Goal: Answer question/provide support

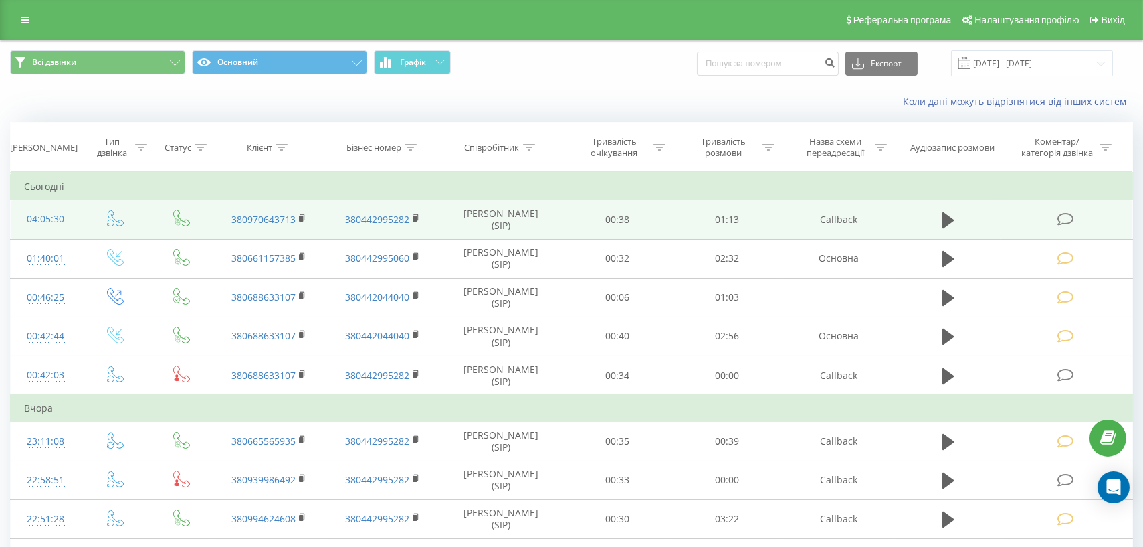
click at [1071, 221] on icon at bounding box center [1065, 219] width 17 height 14
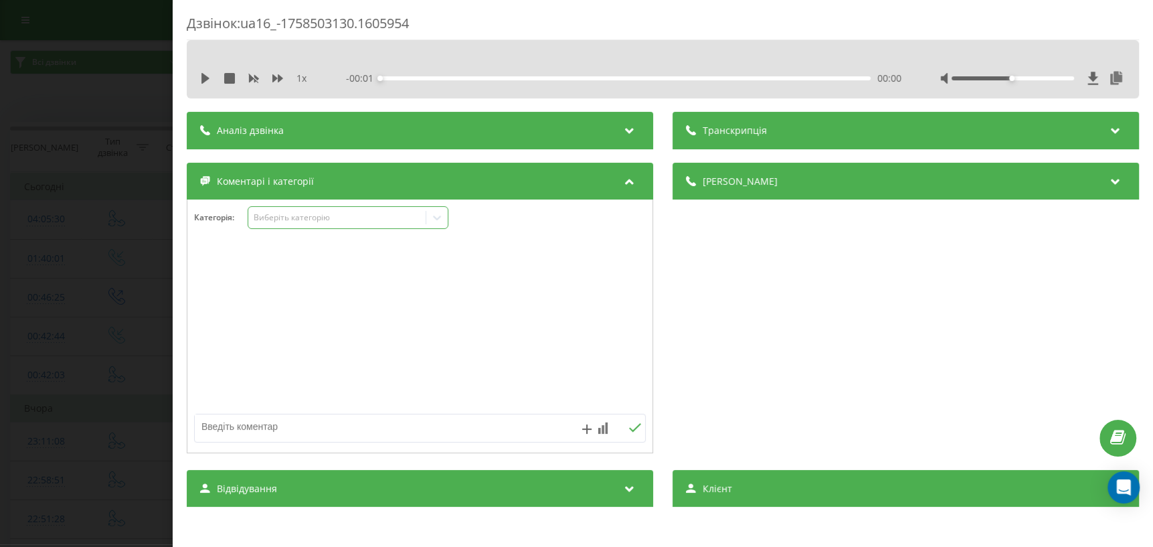
click at [436, 226] on div at bounding box center [436, 217] width 21 height 21
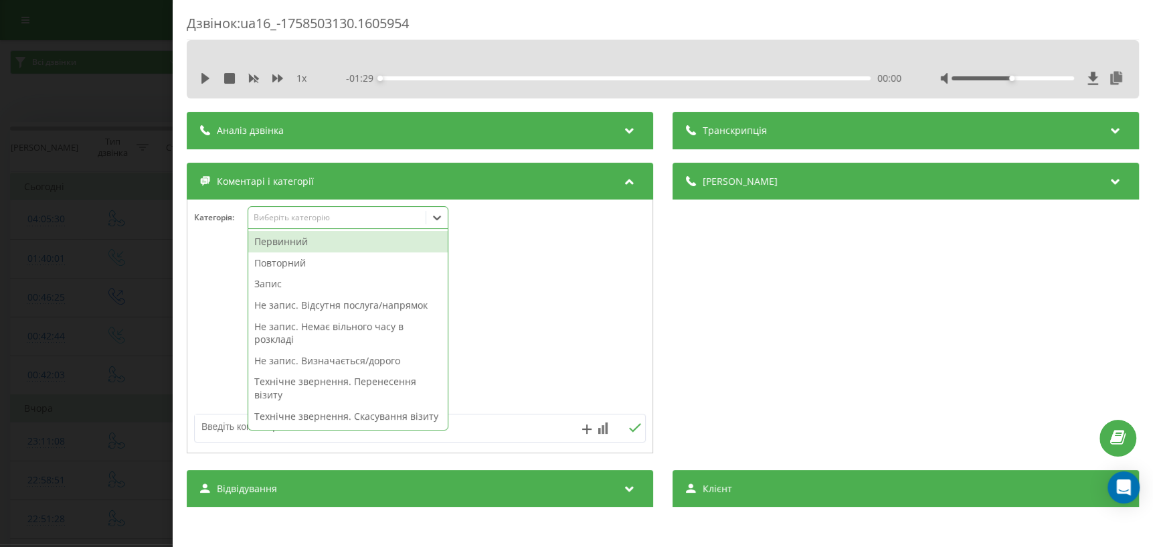
scroll to position [121, 0]
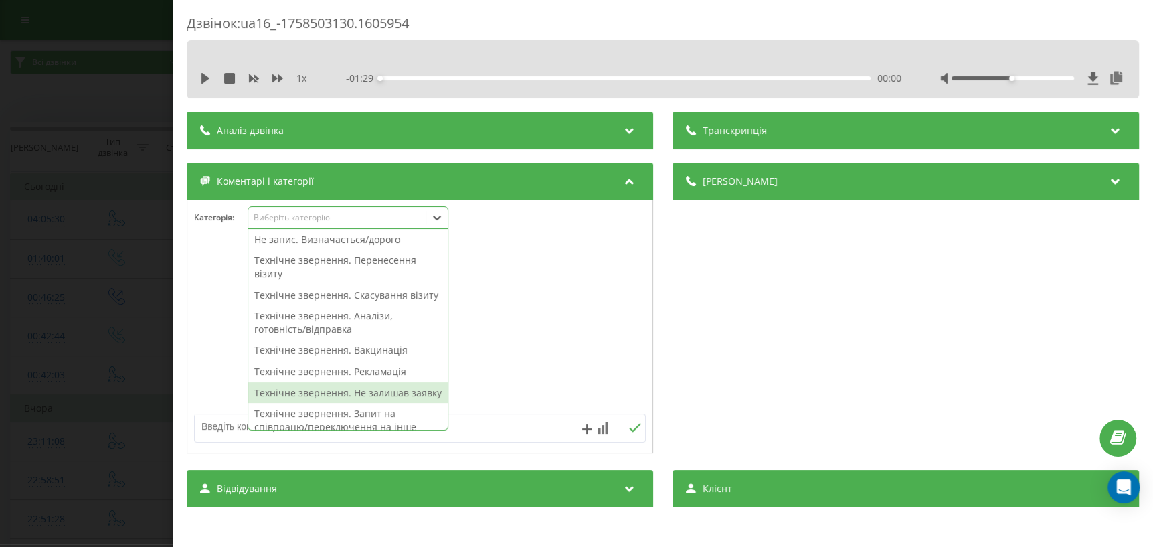
click at [332, 403] on div "Технічне звернення. Не залишав заявку" at bounding box center [347, 392] width 199 height 21
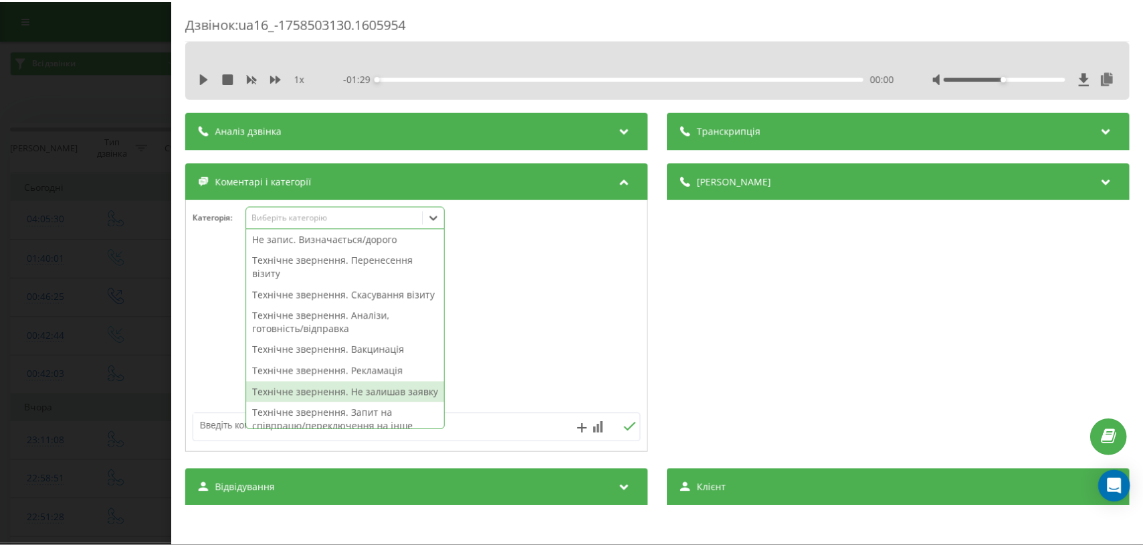
scroll to position [108, 0]
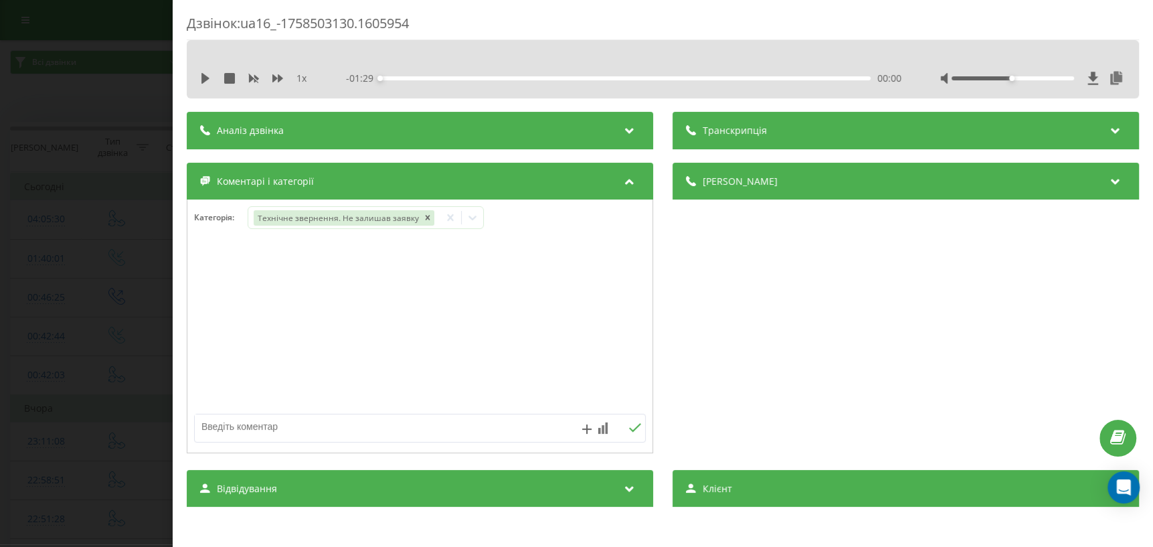
click at [537, 288] on div at bounding box center [419, 326] width 465 height 161
click at [252, 403] on div at bounding box center [419, 326] width 465 height 161
click at [236, 427] on textarea at bounding box center [375, 426] width 360 height 24
type textarea "Харків"
click at [630, 425] on icon at bounding box center [635, 427] width 13 height 9
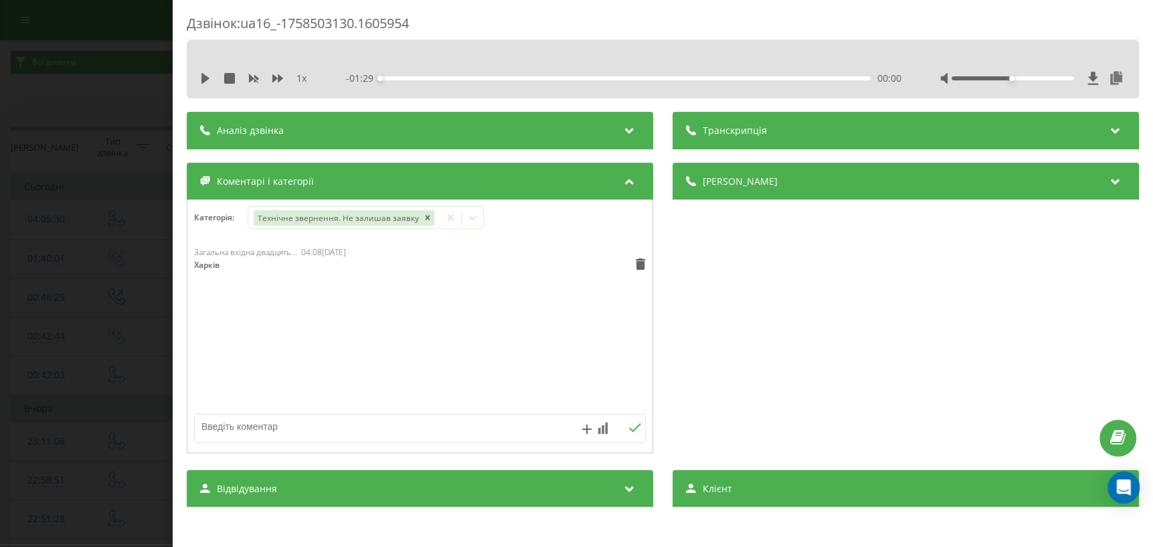
click at [57, 320] on div "Дзвінок : ua16_-1758503130.1605954 1 x - 01:29 00:00 00:00 Транскрипція Для AI-…" at bounding box center [576, 273] width 1153 height 547
